Goal: Task Accomplishment & Management: Use online tool/utility

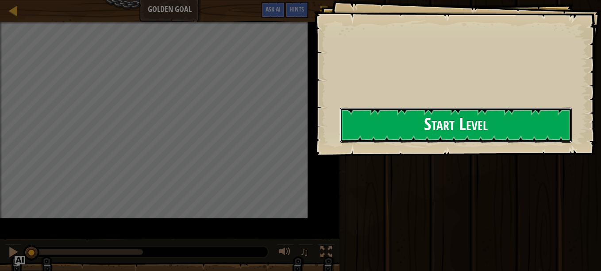
click at [302, 134] on div "Goals Start Level Error loading from server. Try refreshing the page. You'll ne…" at bounding box center [300, 135] width 601 height 271
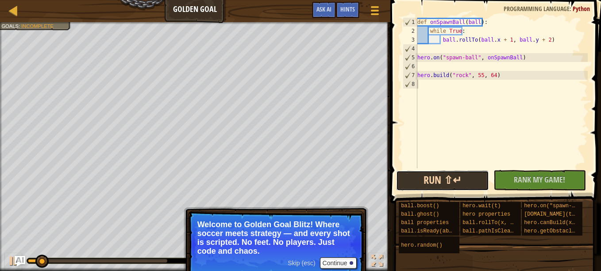
click at [478, 172] on button "Run ⇧↵" at bounding box center [442, 181] width 93 height 20
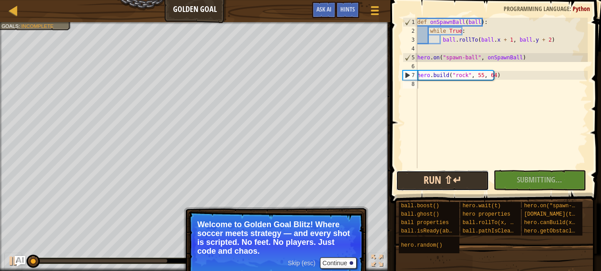
click at [478, 172] on button "Run ⇧↵" at bounding box center [442, 181] width 93 height 20
click at [478, 172] on button "Running" at bounding box center [442, 181] width 93 height 20
click at [471, 176] on button "Running" at bounding box center [442, 181] width 93 height 20
click at [474, 177] on button "Run ⇧↵" at bounding box center [442, 181] width 93 height 20
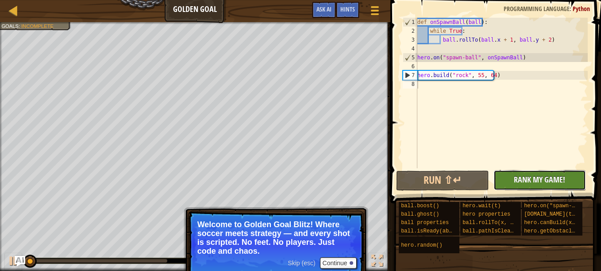
click at [515, 180] on span "Rank My Game!" at bounding box center [539, 179] width 51 height 11
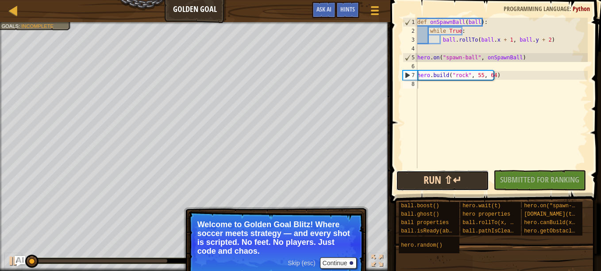
click at [477, 181] on button "Run ⇧↵" at bounding box center [442, 181] width 93 height 20
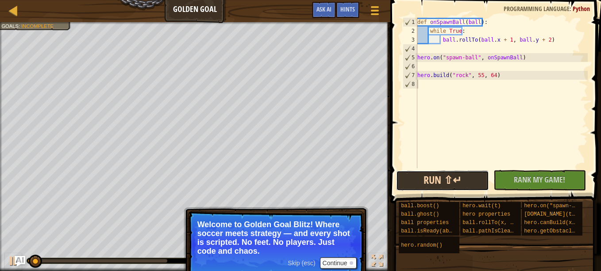
click at [471, 181] on button "Run ⇧↵" at bounding box center [442, 181] width 93 height 20
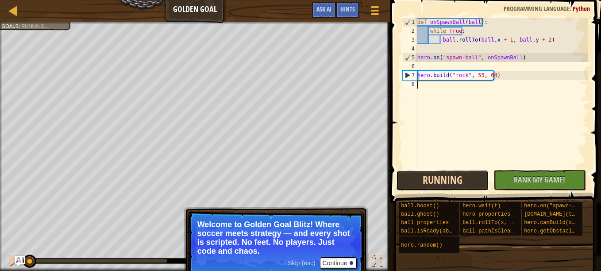
click at [471, 181] on button "Running" at bounding box center [442, 181] width 93 height 20
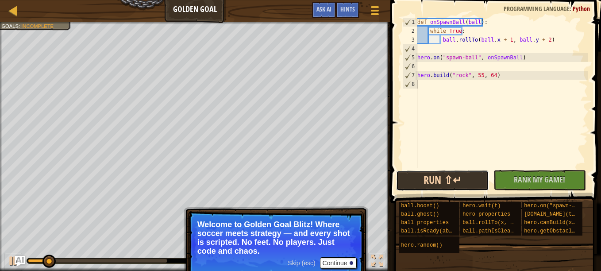
click at [437, 178] on button "Run ⇧↵" at bounding box center [442, 181] width 93 height 20
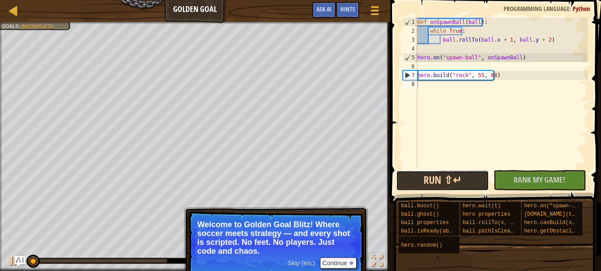
click at [437, 178] on button "Run ⇧↵" at bounding box center [442, 181] width 93 height 20
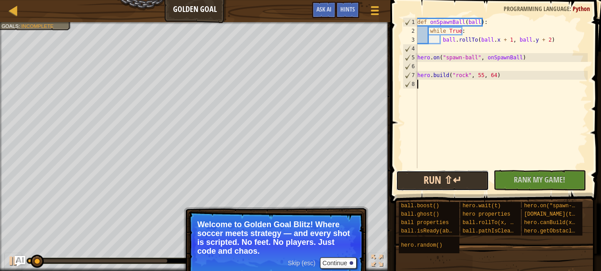
click at [437, 178] on button "Run ⇧↵" at bounding box center [442, 181] width 93 height 20
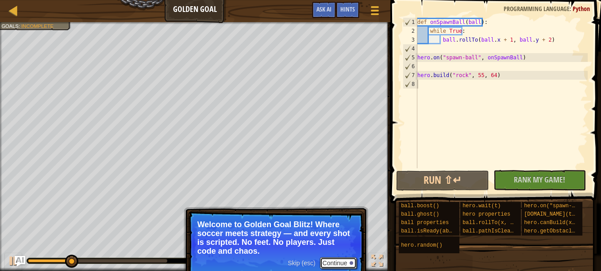
click at [339, 260] on button "Continue" at bounding box center [338, 263] width 37 height 12
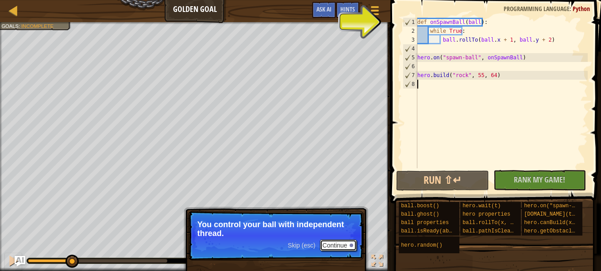
click at [342, 241] on button "Continue" at bounding box center [338, 246] width 37 height 12
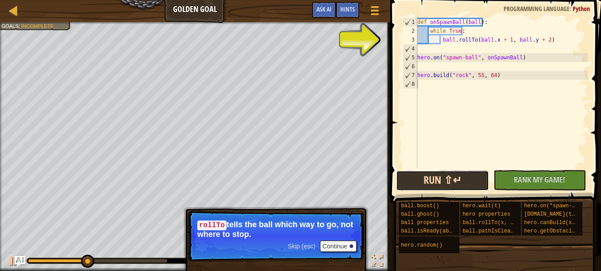
click at [454, 179] on button "Run ⇧↵" at bounding box center [442, 181] width 93 height 20
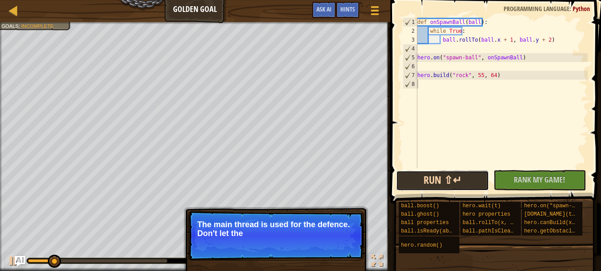
click at [454, 179] on button "Run ⇧↵" at bounding box center [442, 181] width 93 height 20
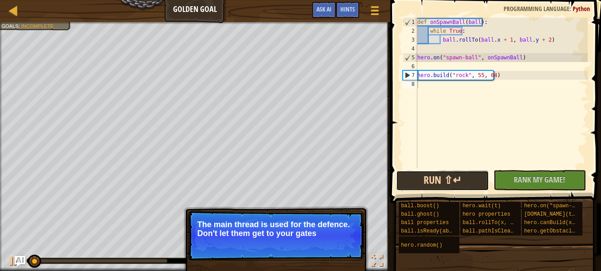
click at [454, 179] on button "Run ⇧↵" at bounding box center [442, 181] width 93 height 20
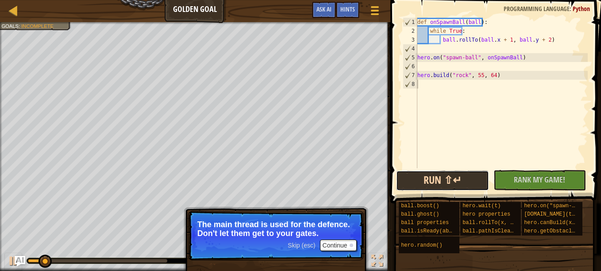
click at [469, 175] on button "Run ⇧↵" at bounding box center [442, 181] width 93 height 20
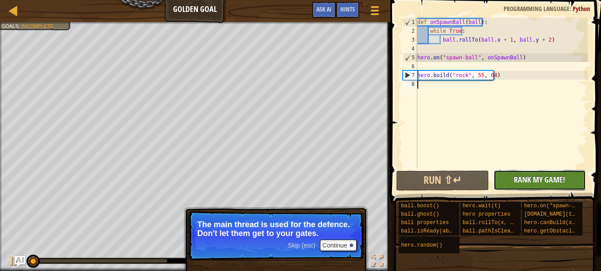
click at [495, 171] on button "No New Code to Rank Rank My Game! Submitting... Submitted for Ranking Failed to…" at bounding box center [540, 180] width 93 height 20
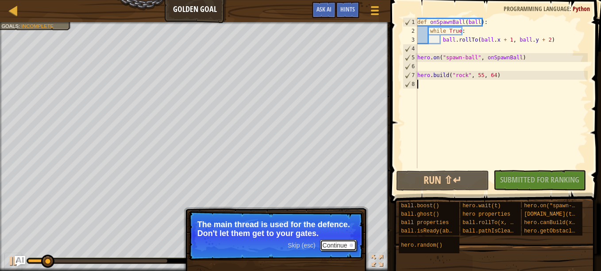
click at [334, 249] on button "Continue" at bounding box center [338, 246] width 37 height 12
